Goal: Task Accomplishment & Management: Use online tool/utility

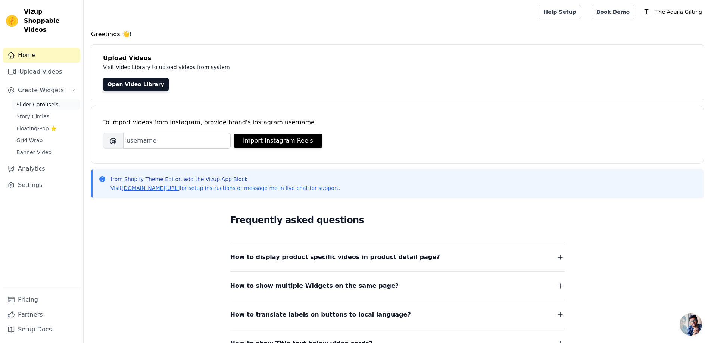
click at [44, 101] on span "Slider Carousels" at bounding box center [37, 104] width 42 height 7
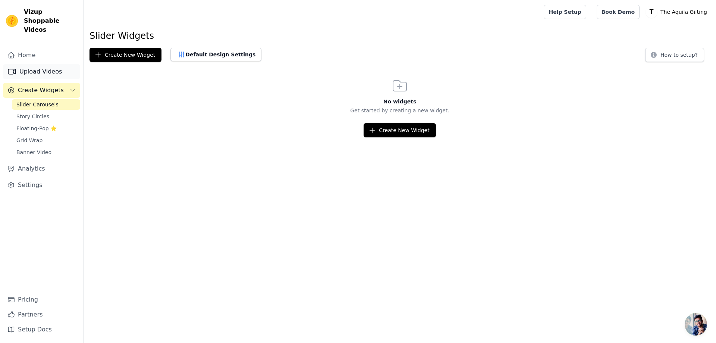
click at [31, 64] on link "Upload Videos" at bounding box center [41, 71] width 77 height 15
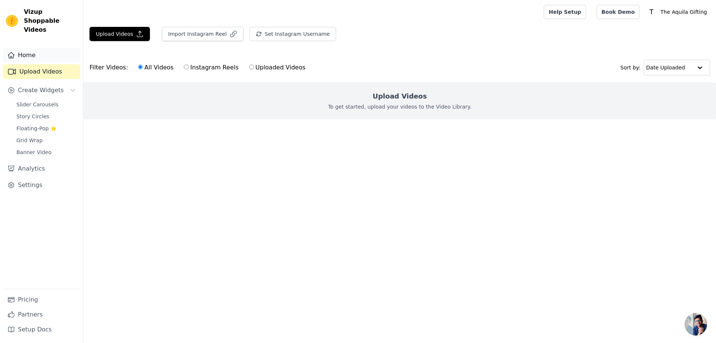
click at [30, 48] on link "Home" at bounding box center [41, 55] width 77 height 15
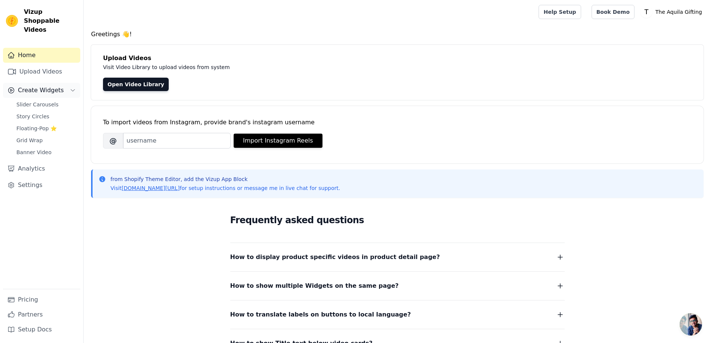
click at [21, 86] on span "Create Widgets" at bounding box center [41, 90] width 46 height 9
click at [24, 101] on span "Slider Carousels" at bounding box center [37, 104] width 42 height 7
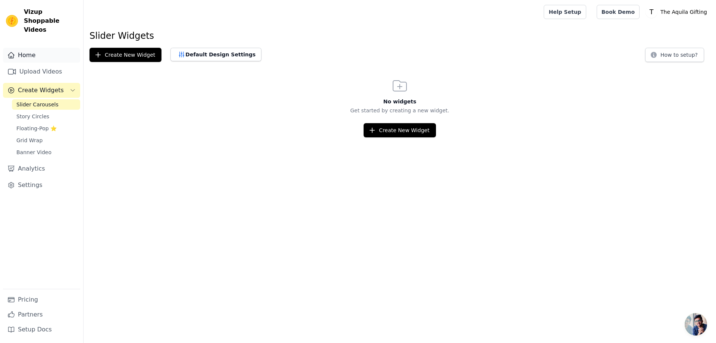
click at [45, 48] on link "Home" at bounding box center [41, 55] width 77 height 15
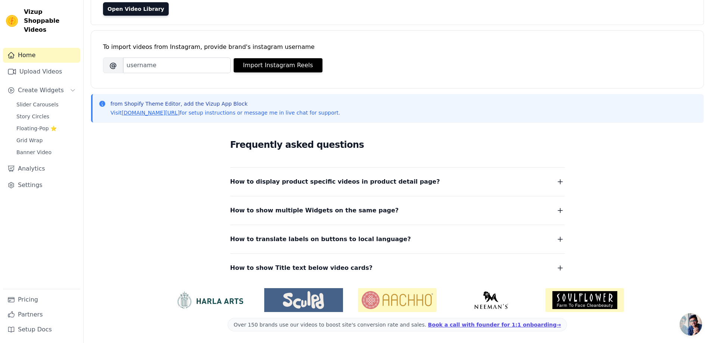
scroll to position [76, 0]
click at [49, 101] on span "Slider Carousels" at bounding box center [37, 104] width 42 height 7
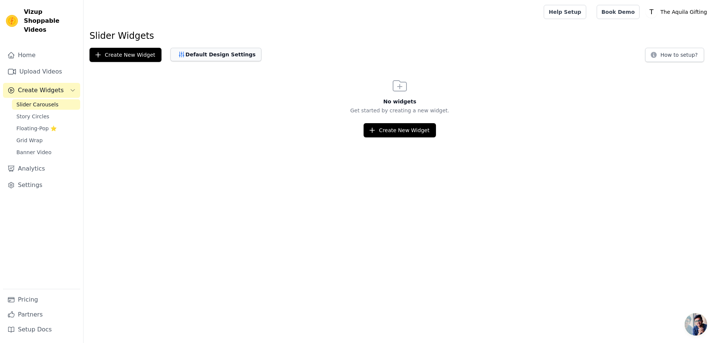
click at [208, 57] on button "Default Design Settings" at bounding box center [216, 54] width 91 height 13
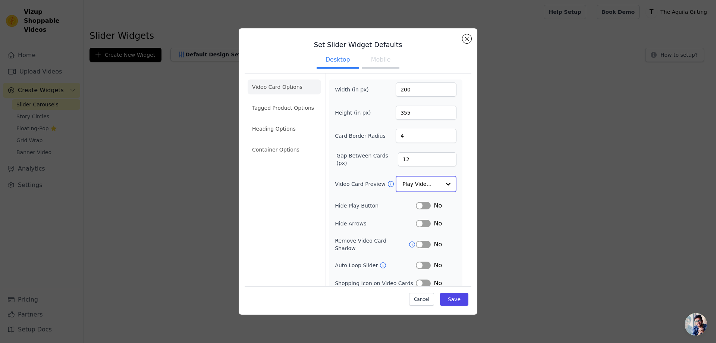
click at [441, 181] on div at bounding box center [448, 184] width 15 height 15
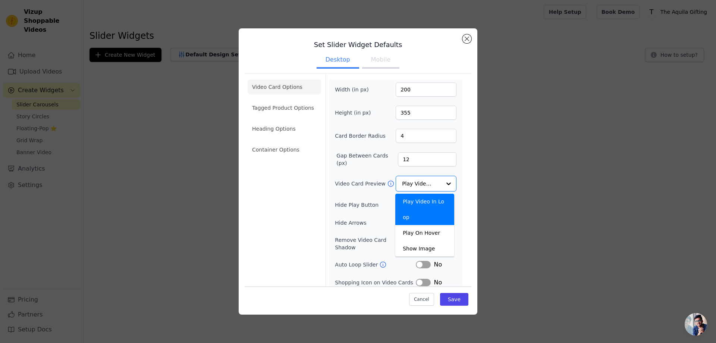
click at [529, 181] on div "Set Slider Widget Defaults Desktop Mobile Video Card Options Tagged Product Opt…" at bounding box center [358, 171] width 693 height 310
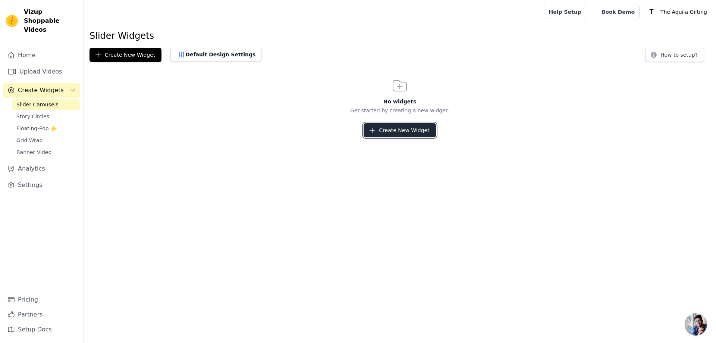
click at [384, 131] on button "Create New Widget" at bounding box center [400, 130] width 72 height 14
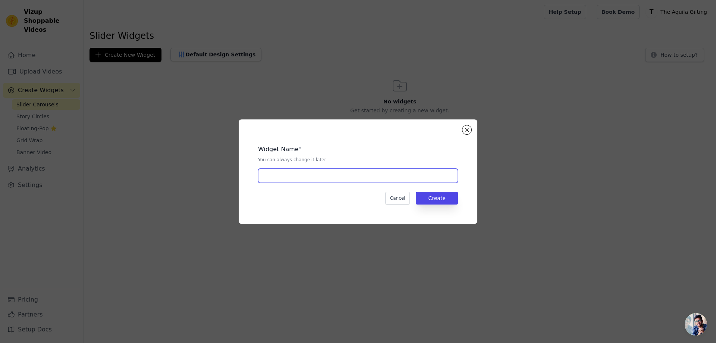
click at [315, 177] on input "text" at bounding box center [358, 176] width 200 height 14
type input "Shop By Video"
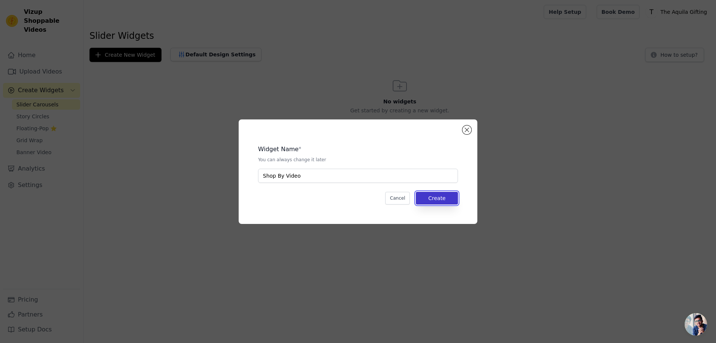
click at [446, 197] on button "Create" at bounding box center [437, 198] width 42 height 13
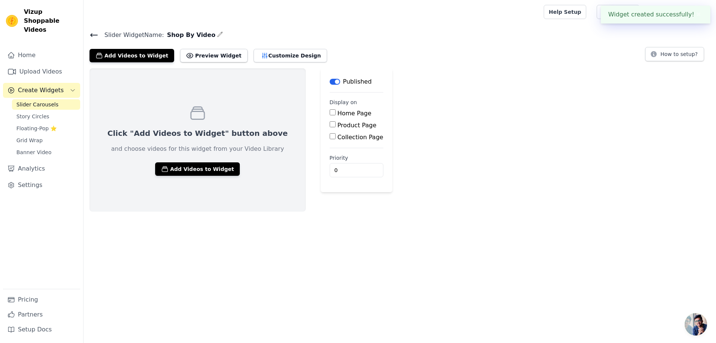
click at [330, 113] on input "Home Page" at bounding box center [333, 112] width 6 height 6
checkbox input "true"
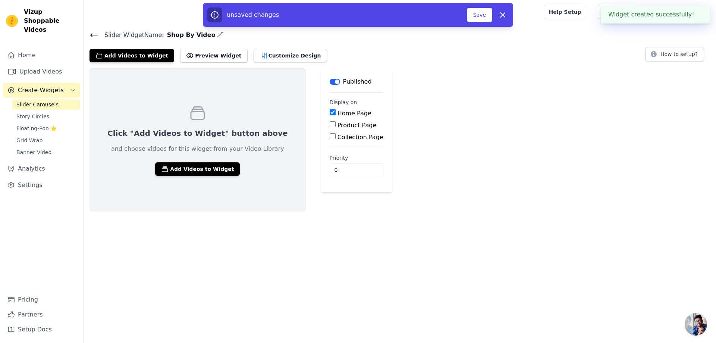
click at [330, 124] on input "Product Page" at bounding box center [333, 124] width 6 height 6
checkbox input "true"
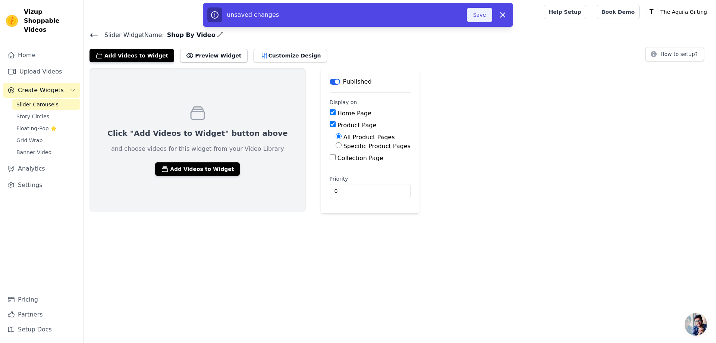
click at [479, 16] on button "Save" at bounding box center [479, 15] width 25 height 14
click at [481, 14] on button "Save" at bounding box center [479, 15] width 25 height 14
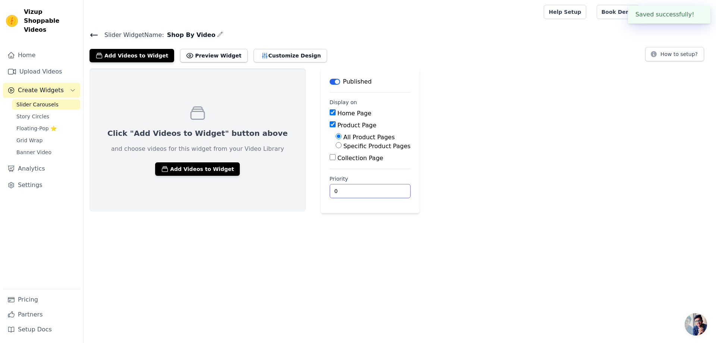
click at [330, 192] on input "0" at bounding box center [370, 191] width 81 height 14
click at [358, 193] on input "0" at bounding box center [370, 191] width 81 height 14
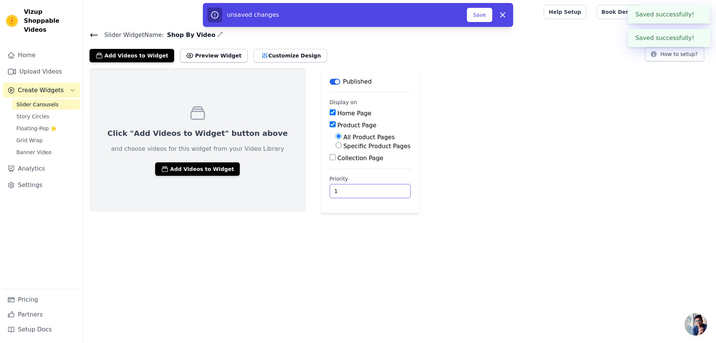
type input "1"
click at [357, 188] on input "1" at bounding box center [370, 191] width 81 height 14
click at [480, 14] on button "Save" at bounding box center [479, 15] width 25 height 14
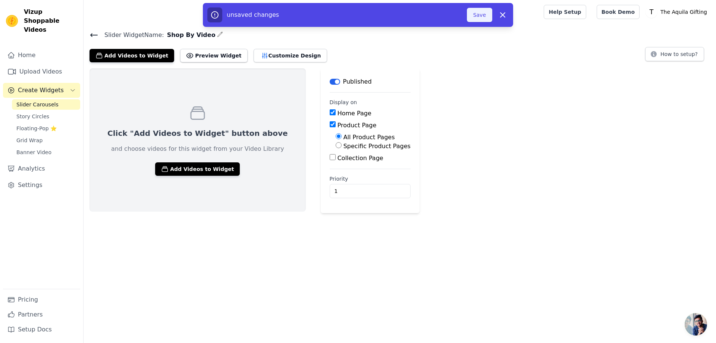
click at [476, 14] on button "Save" at bounding box center [479, 15] width 25 height 14
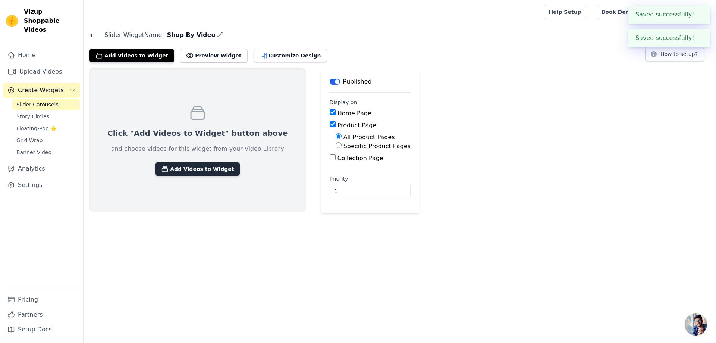
click at [190, 166] on button "Add Videos to Widget" at bounding box center [197, 168] width 85 height 13
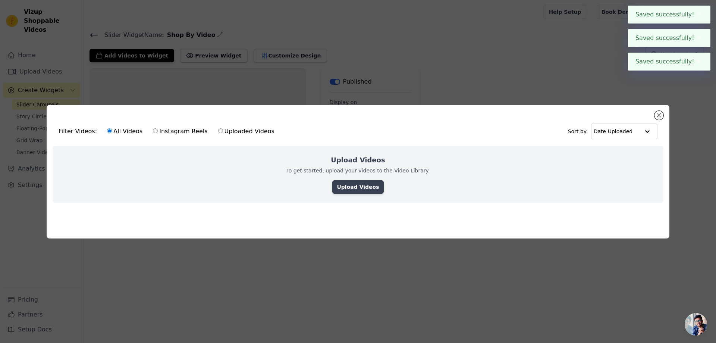
click at [356, 180] on link "Upload Videos" at bounding box center [357, 186] width 51 height 13
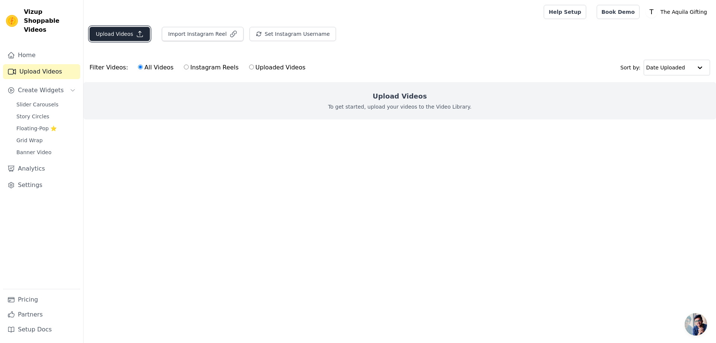
click at [115, 29] on button "Upload Videos" at bounding box center [120, 34] width 60 height 14
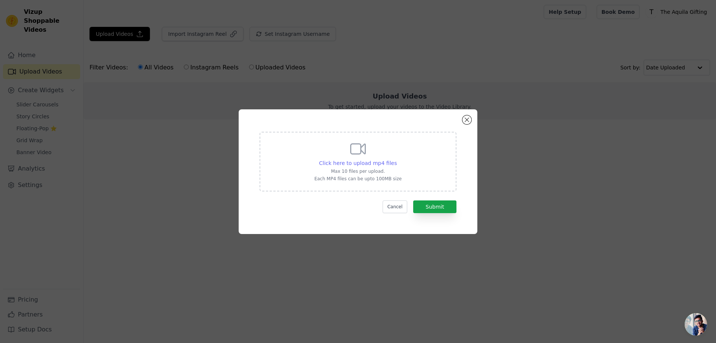
click at [373, 162] on span "Click here to upload mp4 files" at bounding box center [358, 163] width 78 height 6
click at [397, 159] on input "Click here to upload mp4 files Max 10 files per upload. Each MP4 files can be u…" at bounding box center [397, 159] width 0 height 0
type input "C:\fakepath\Video-758.mp4"
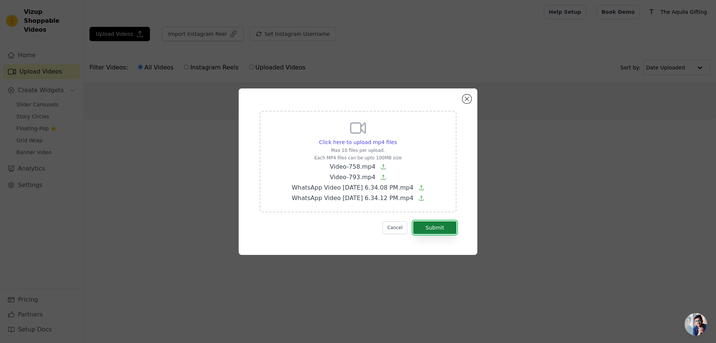
click at [436, 228] on button "Submit" at bounding box center [434, 227] width 43 height 13
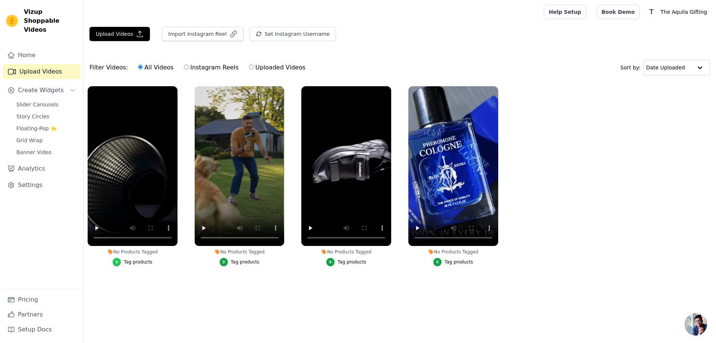
click at [121, 261] on div "button" at bounding box center [117, 262] width 8 height 8
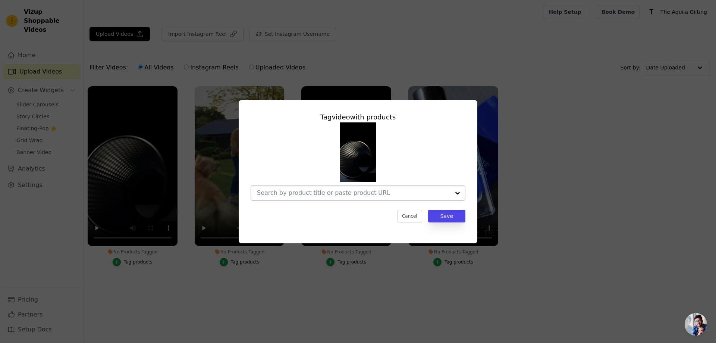
click at [346, 191] on input "No Products Tagged Tag video with products Cancel Save Tag products" at bounding box center [353, 192] width 193 height 7
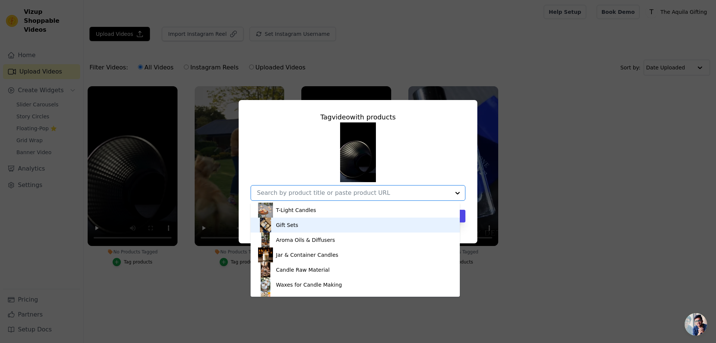
click at [313, 227] on div "Gift Sets" at bounding box center [355, 225] width 194 height 15
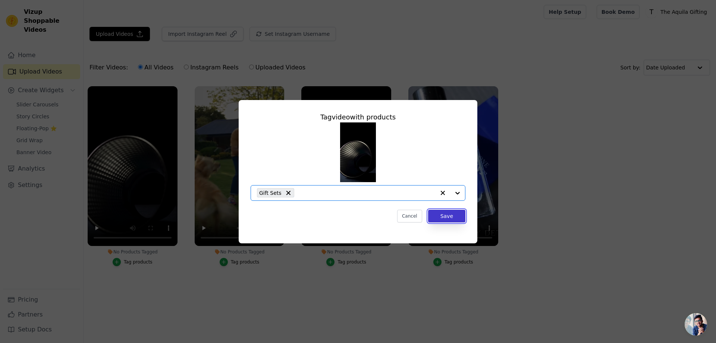
click at [449, 215] on button "Save" at bounding box center [446, 216] width 37 height 13
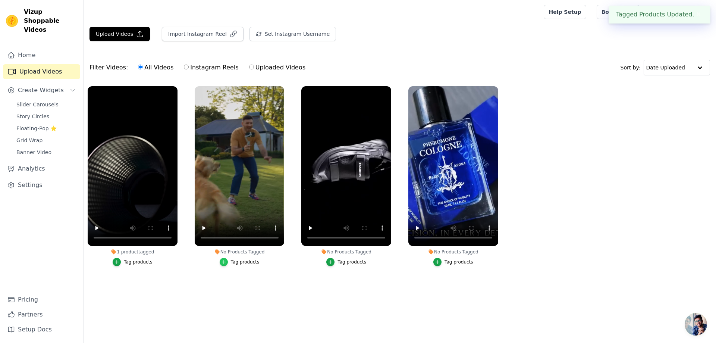
click at [228, 263] on div "button" at bounding box center [224, 262] width 8 height 8
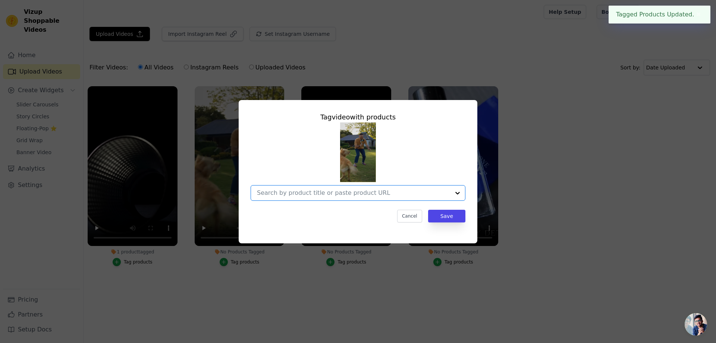
click at [335, 193] on input "No Products Tagged Tag video with products Option undefined, selected. Select i…" at bounding box center [353, 192] width 193 height 7
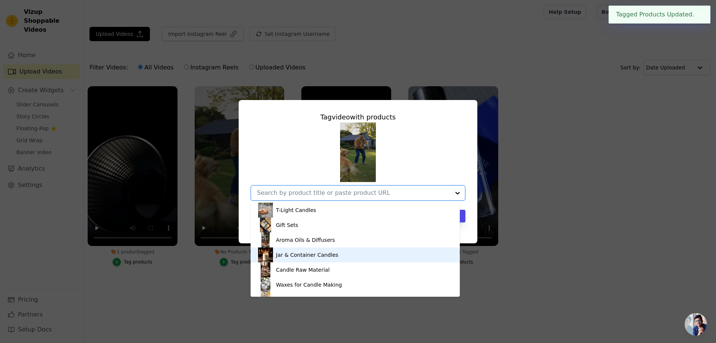
click at [323, 262] on div "Jar & Container Candles" at bounding box center [355, 254] width 194 height 15
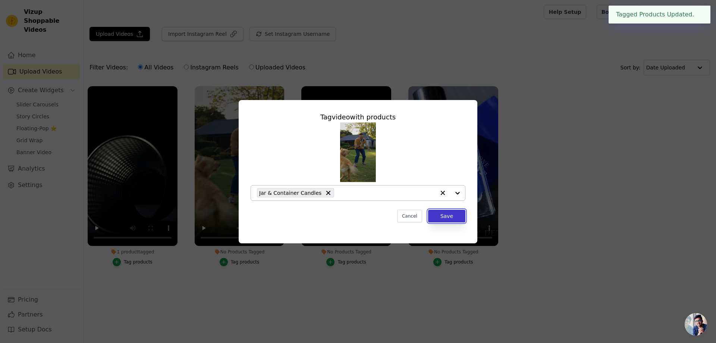
click at [451, 213] on button "Save" at bounding box center [446, 216] width 37 height 13
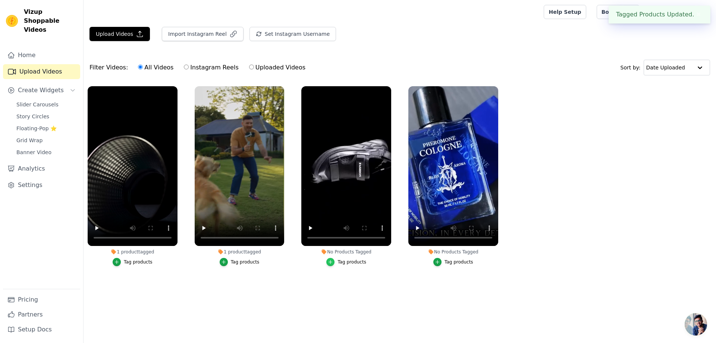
click at [333, 260] on icon "button" at bounding box center [330, 261] width 5 height 5
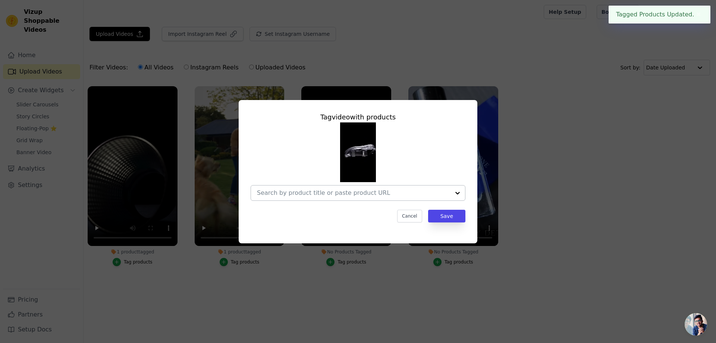
click at [396, 189] on input "No Products Tagged Tag video with products Cancel Save Tag products" at bounding box center [353, 192] width 193 height 7
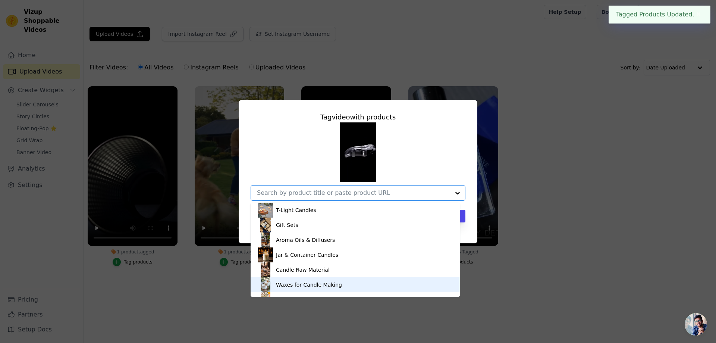
scroll to position [10, 0]
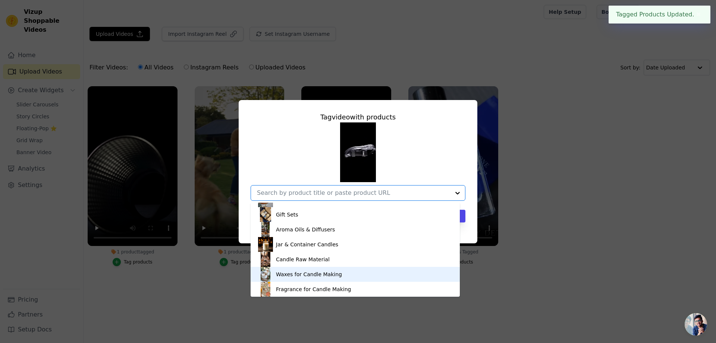
click at [291, 276] on div "Waxes for Candle Making" at bounding box center [309, 274] width 66 height 7
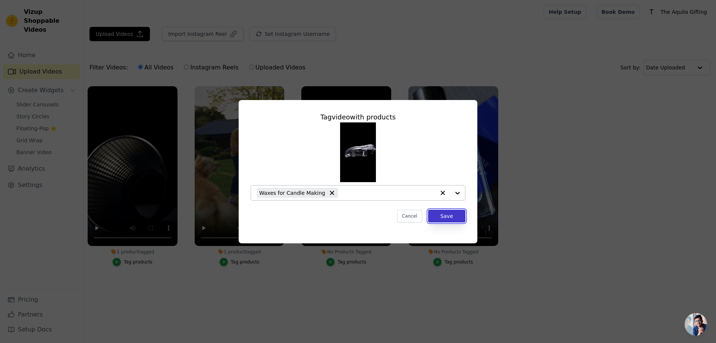
click at [454, 212] on button "Save" at bounding box center [446, 216] width 37 height 13
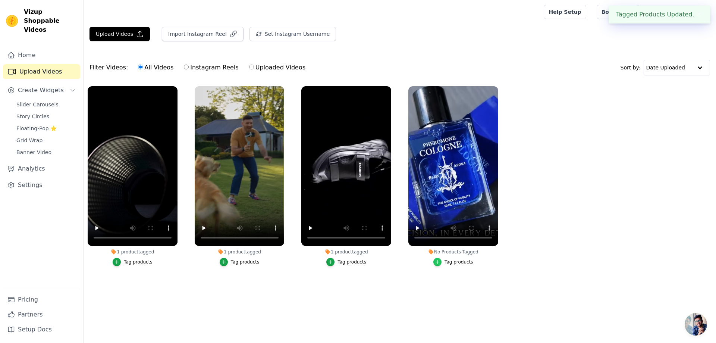
click at [438, 261] on icon "button" at bounding box center [437, 261] width 5 height 5
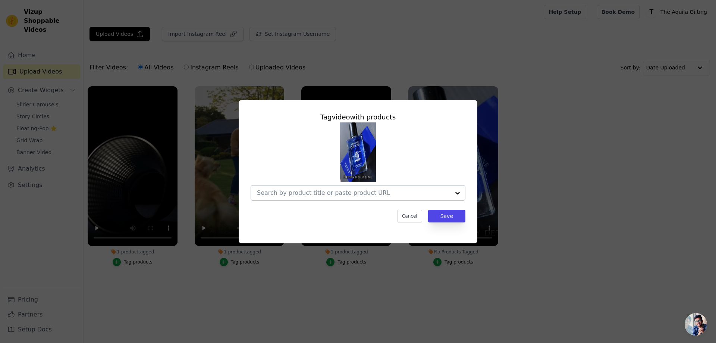
click at [333, 193] on input "No Products Tagged Tag video with products Cancel Save Tag products" at bounding box center [353, 192] width 193 height 7
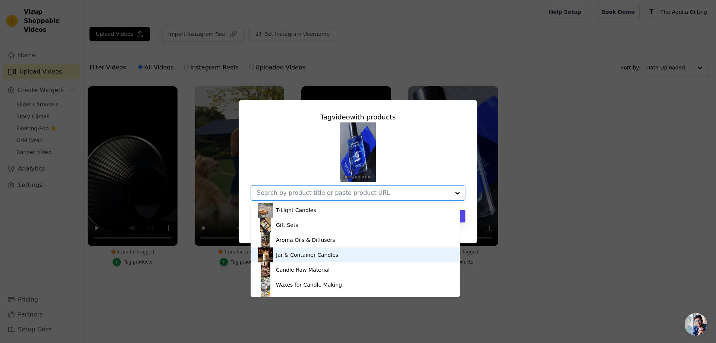
scroll to position [100, 0]
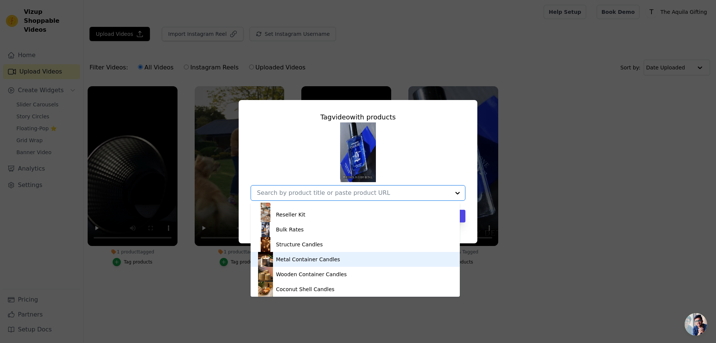
click at [306, 254] on div "Metal Container Candles" at bounding box center [355, 259] width 194 height 15
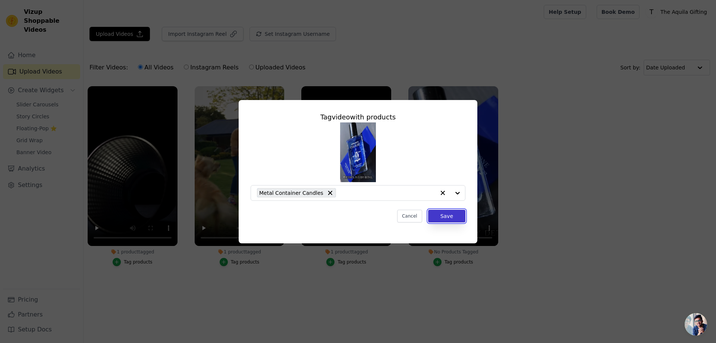
click at [446, 215] on button "Save" at bounding box center [446, 216] width 37 height 13
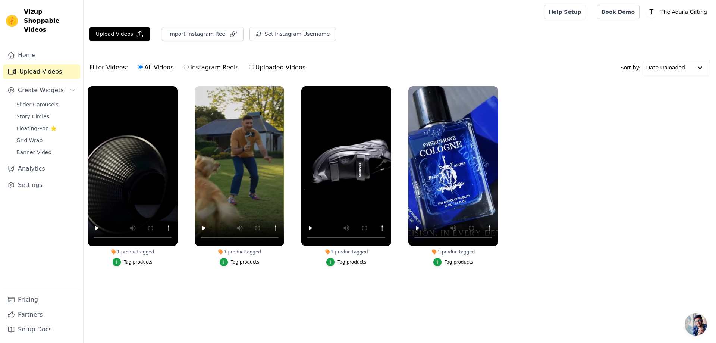
click at [484, 52] on div "Upload Videos Import Instagram Reel Set Instagram Username Import Latest IG Ree…" at bounding box center [400, 156] width 633 height 258
click at [37, 125] on span "Floating-Pop ⭐" at bounding box center [36, 128] width 40 height 7
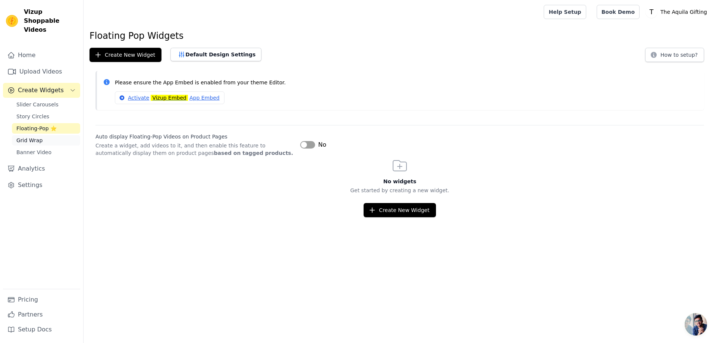
click at [36, 137] on span "Grid Wrap" at bounding box center [29, 140] width 26 height 7
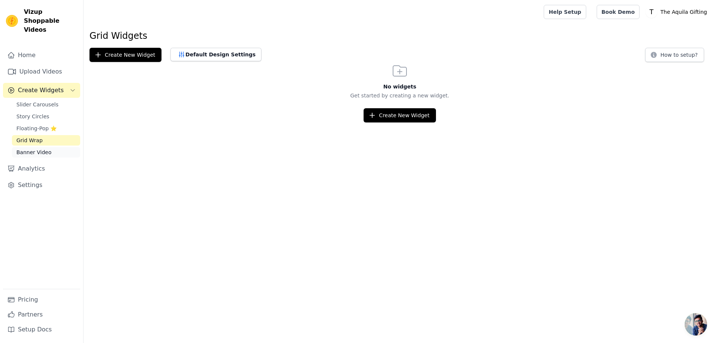
click at [33, 149] on span "Banner Video" at bounding box center [33, 152] width 35 height 7
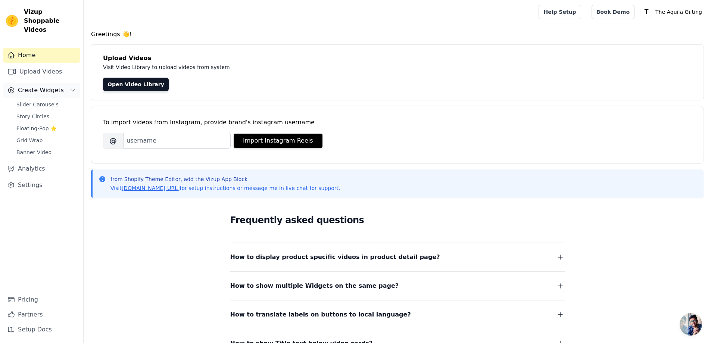
click at [35, 86] on span "Create Widgets" at bounding box center [41, 90] width 46 height 9
click at [32, 101] on span "Slider Carousels" at bounding box center [37, 104] width 42 height 7
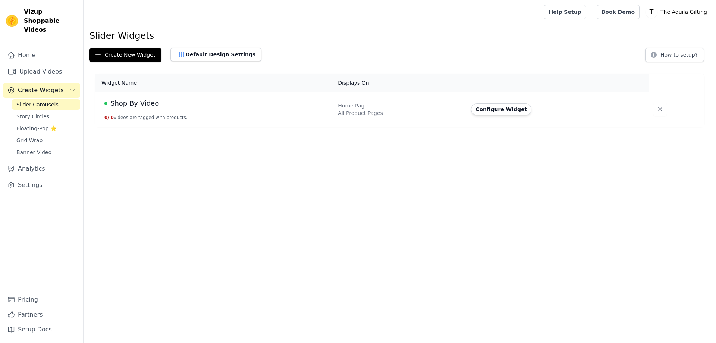
click at [33, 101] on span "Slider Carousels" at bounding box center [37, 104] width 42 height 7
click at [498, 107] on button "Configure Widget" at bounding box center [501, 109] width 60 height 12
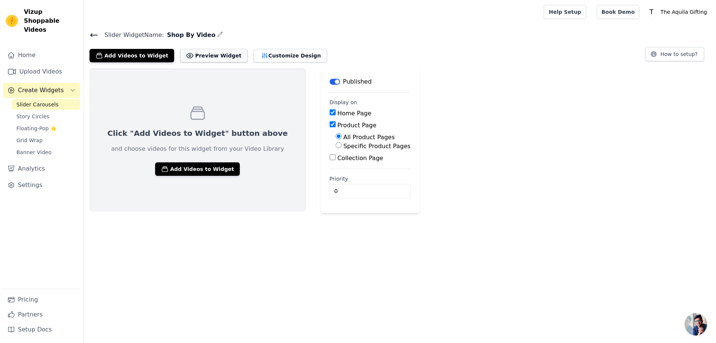
click at [192, 57] on button "Preview Widget" at bounding box center [213, 55] width 67 height 13
click at [132, 57] on button "Add Videos to Widget" at bounding box center [132, 55] width 85 height 13
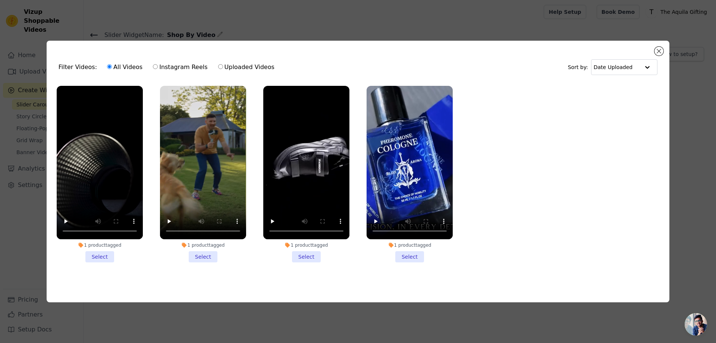
click at [97, 253] on li "1 product tagged Select" at bounding box center [100, 174] width 86 height 177
click at [0, 0] on input "1 product tagged Select" at bounding box center [0, 0] width 0 height 0
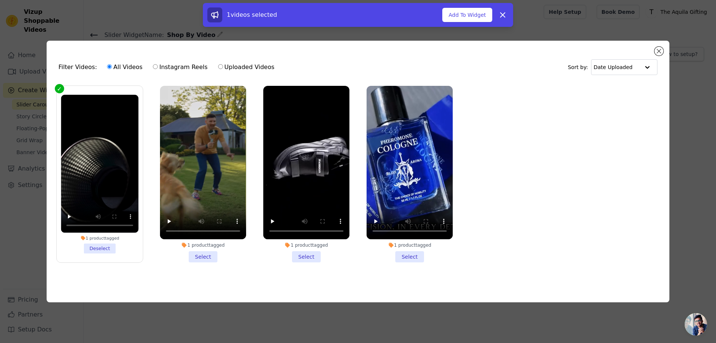
click at [193, 253] on li "1 product tagged Select" at bounding box center [203, 174] width 86 height 177
click at [0, 0] on input "1 product tagged Select" at bounding box center [0, 0] width 0 height 0
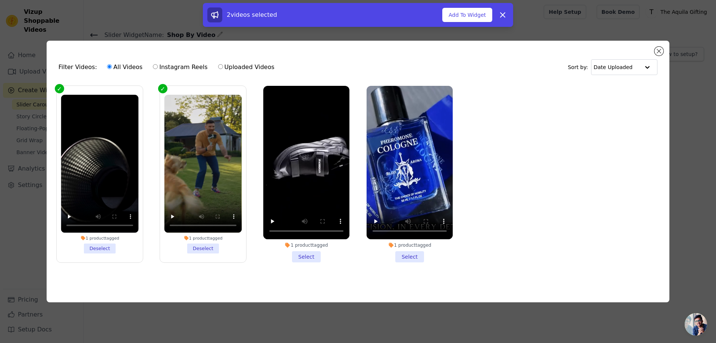
click at [295, 257] on li "1 product tagged Select" at bounding box center [306, 174] width 86 height 177
click at [0, 0] on input "1 product tagged Select" at bounding box center [0, 0] width 0 height 0
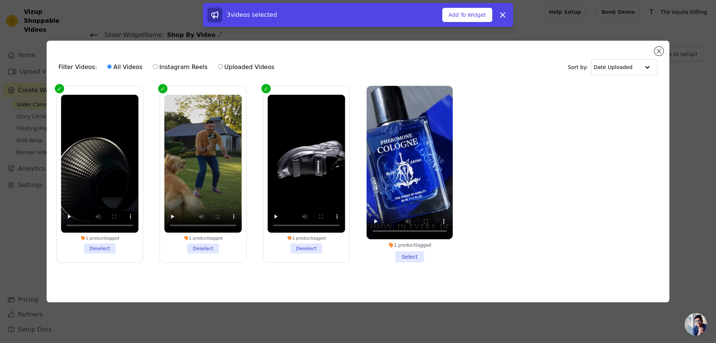
click at [415, 252] on li "1 product tagged Select" at bounding box center [410, 174] width 86 height 177
click at [0, 0] on input "1 product tagged Select" at bounding box center [0, 0] width 0 height 0
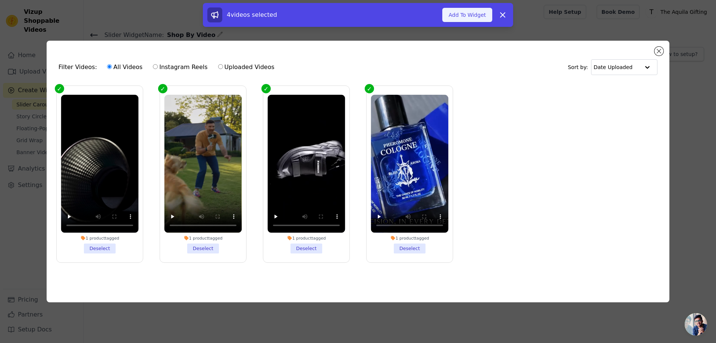
click at [462, 13] on button "Add To Widget" at bounding box center [468, 15] width 50 height 14
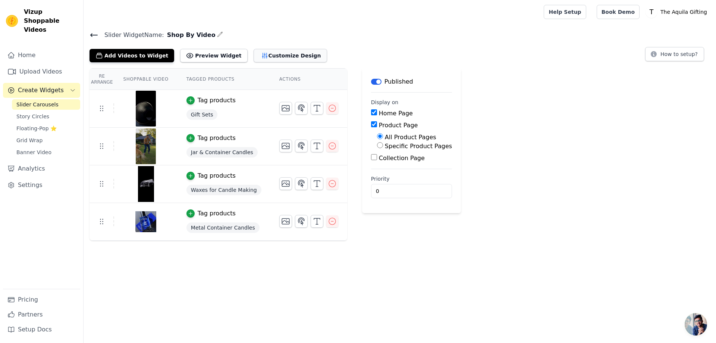
click at [256, 53] on button "Customize Design" at bounding box center [291, 55] width 74 height 13
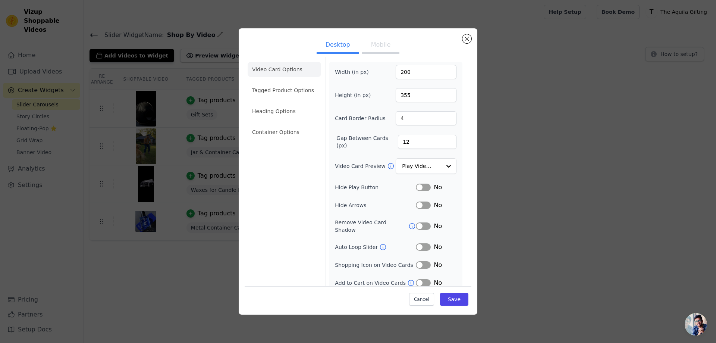
scroll to position [3, 0]
click at [416, 243] on button "Label" at bounding box center [423, 246] width 15 height 7
click at [421, 261] on button "Label" at bounding box center [423, 264] width 15 height 7
click at [419, 279] on button "Label" at bounding box center [423, 282] width 15 height 7
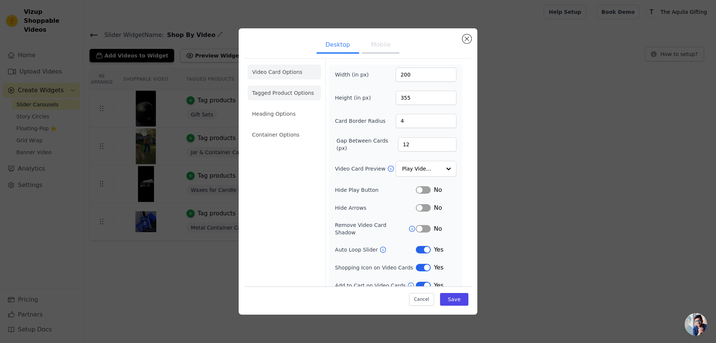
click at [253, 90] on li "Tagged Product Options" at bounding box center [285, 92] width 74 height 15
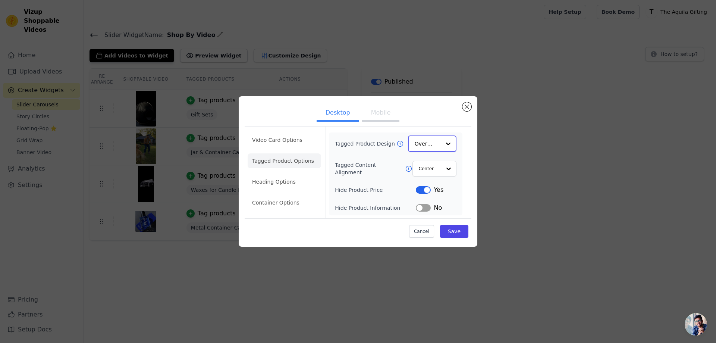
click at [442, 146] on div at bounding box center [448, 143] width 15 height 15
click at [438, 177] on div "Overlay" at bounding box center [432, 177] width 49 height 16
click at [425, 191] on button "Label" at bounding box center [423, 189] width 15 height 7
click at [259, 183] on li "Heading Options" at bounding box center [285, 182] width 74 height 15
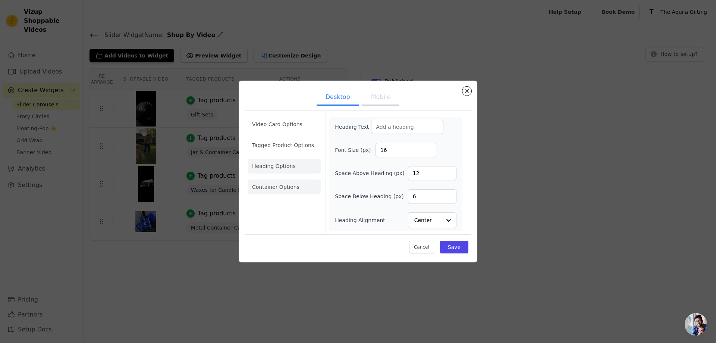
click at [285, 182] on li "Container Options" at bounding box center [285, 186] width 74 height 15
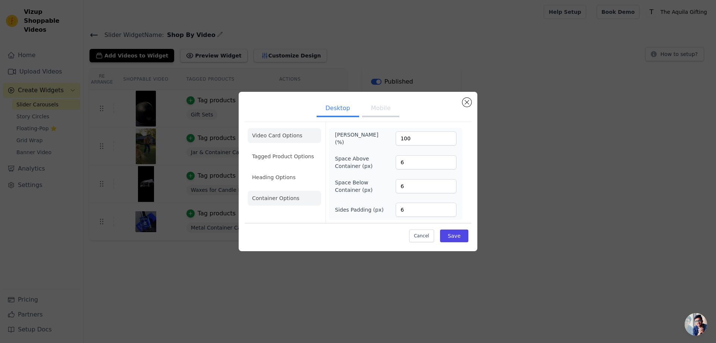
click at [279, 134] on li "Video Card Options" at bounding box center [285, 135] width 74 height 15
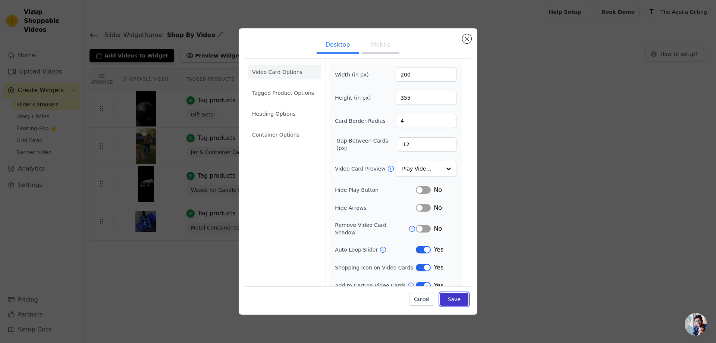
click at [455, 296] on button "Save" at bounding box center [454, 299] width 28 height 13
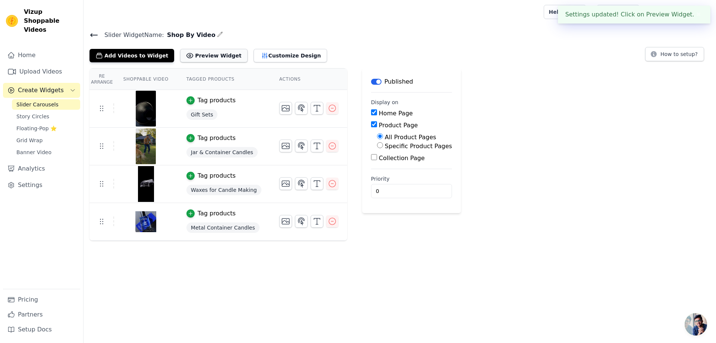
click at [203, 56] on button "Preview Widget" at bounding box center [213, 55] width 67 height 13
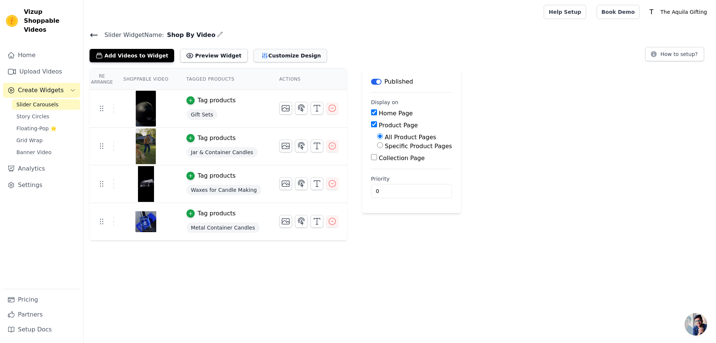
drag, startPoint x: 288, startPoint y: 47, endPoint x: 281, endPoint y: 52, distance: 8.3
click at [287, 50] on div "Add Videos to Widget Preview Widget Customize Design" at bounding box center [212, 54] width 244 height 16
click at [281, 53] on button "Customize Design" at bounding box center [291, 55] width 74 height 13
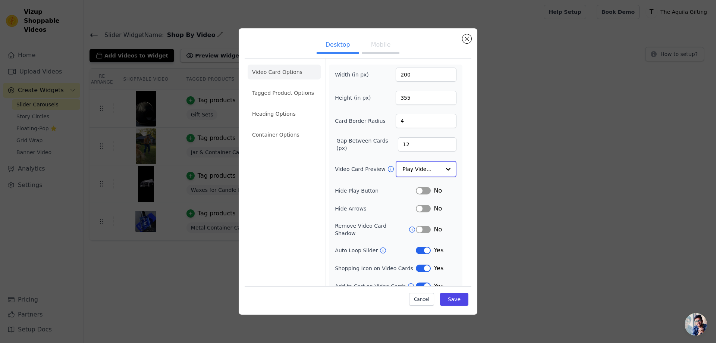
click at [435, 167] on input "Video Card Preview" at bounding box center [422, 169] width 38 height 15
click at [526, 165] on div "Desktop Mobile Video Card Options Tagged Product Options Heading Options Contai…" at bounding box center [358, 171] width 693 height 310
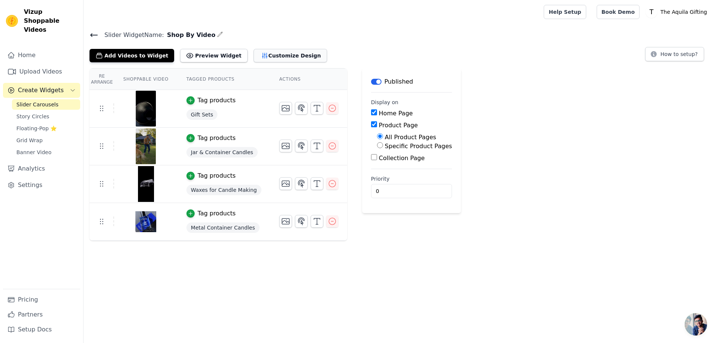
click at [254, 55] on button "Customize Design" at bounding box center [291, 55] width 74 height 13
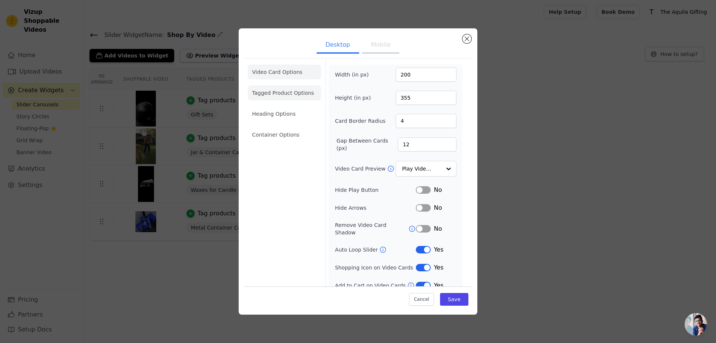
click at [267, 90] on li "Tagged Product Options" at bounding box center [285, 92] width 74 height 15
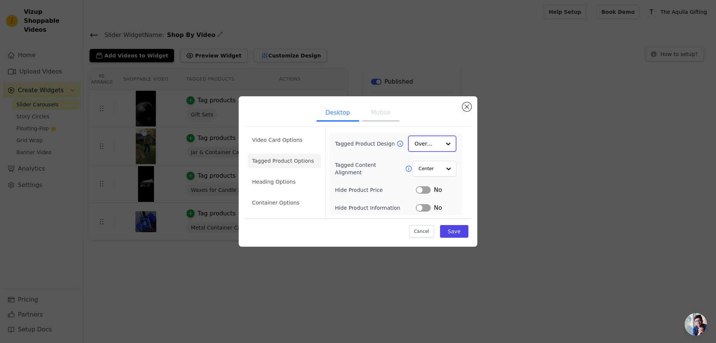
click at [447, 145] on div at bounding box center [448, 143] width 15 height 15
click at [438, 159] on div "Card" at bounding box center [432, 162] width 49 height 16
click at [458, 234] on button "Save" at bounding box center [454, 231] width 28 height 13
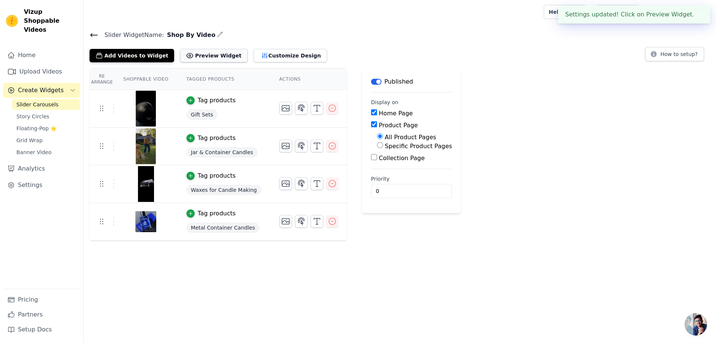
click at [202, 52] on button "Preview Widget" at bounding box center [213, 55] width 67 height 13
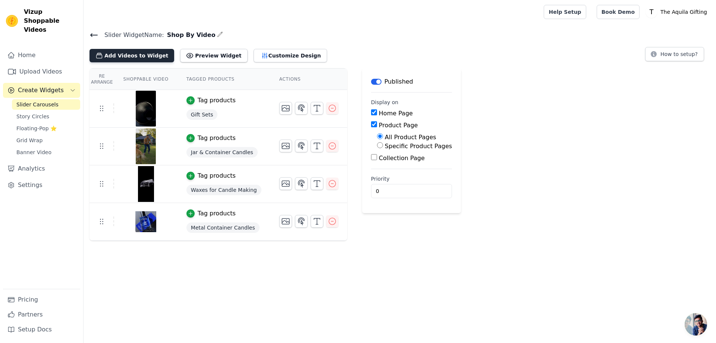
click at [127, 57] on button "Add Videos to Widget" at bounding box center [132, 55] width 85 height 13
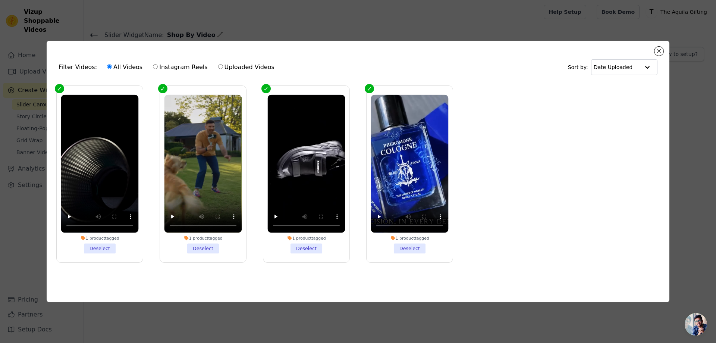
click at [461, 29] on div "Filter Videos: All Videos Instagram Reels Uploaded Videos Sort by: Date Uploade…" at bounding box center [358, 171] width 693 height 285
